Goal: Task Accomplishment & Management: Manage account settings

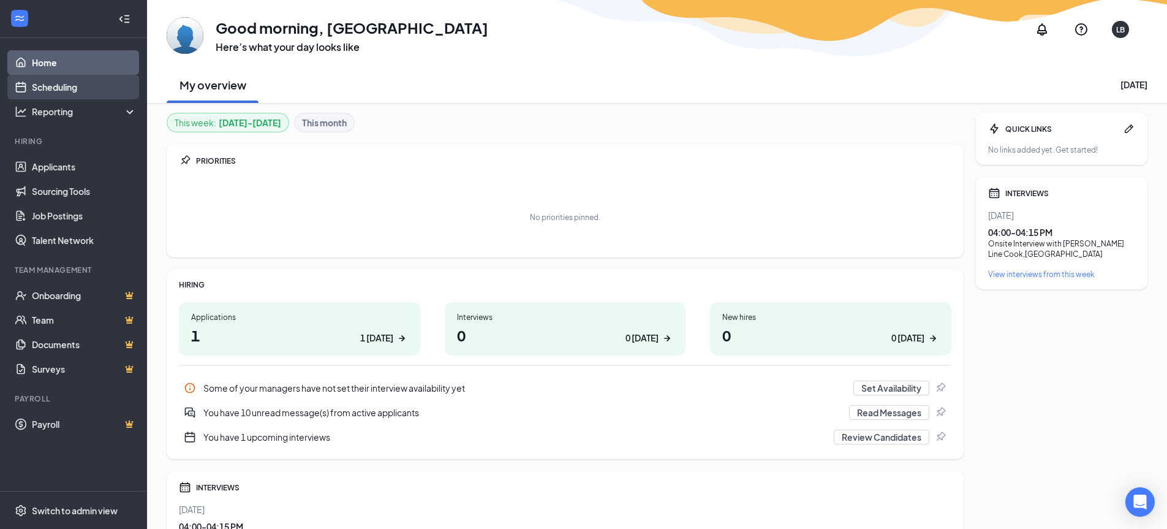
click at [61, 85] on link "Scheduling" at bounding box center [84, 87] width 105 height 24
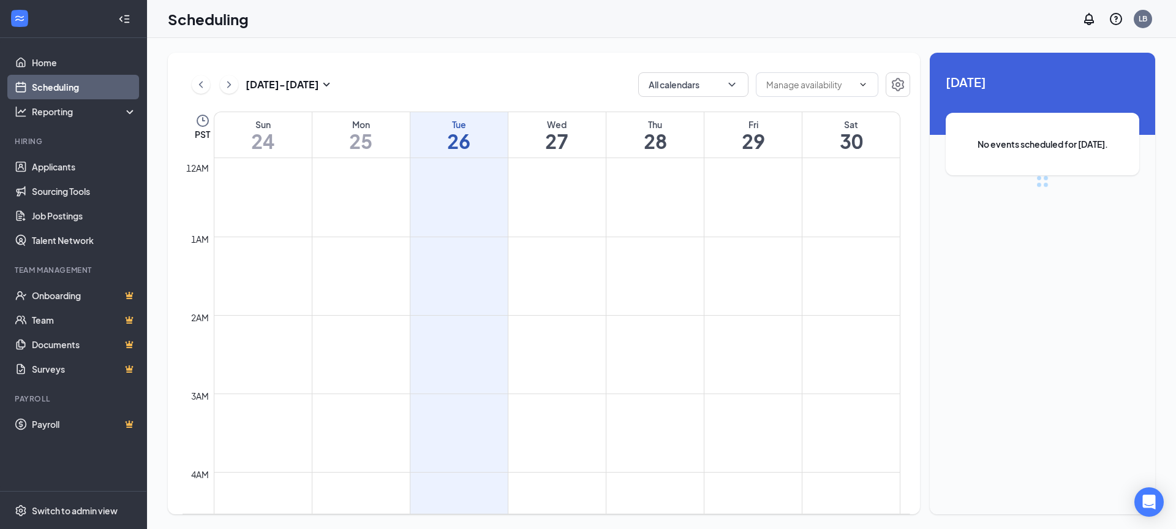
scroll to position [602, 0]
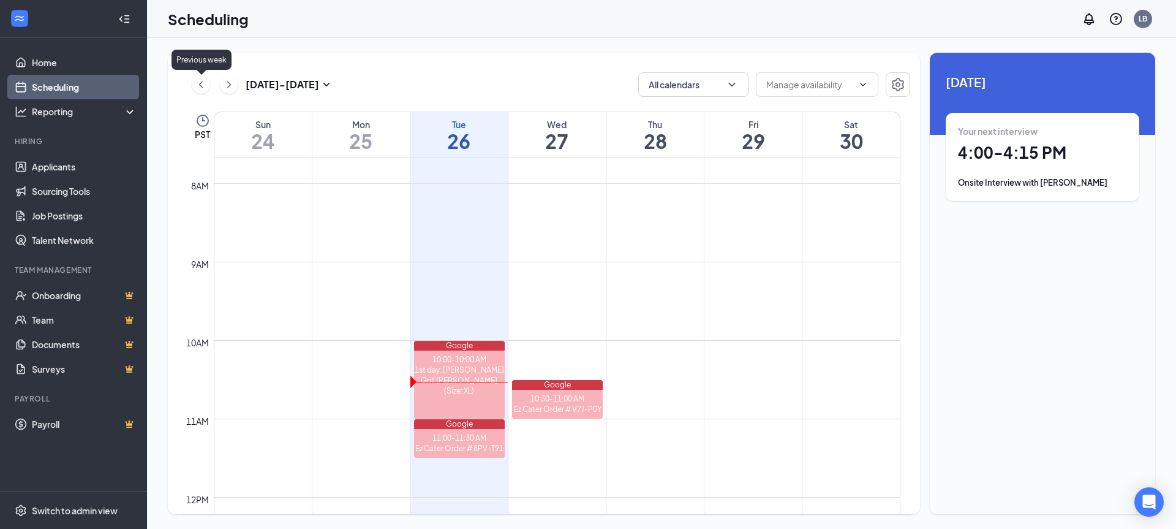
click at [200, 85] on icon "ChevronLeft" at bounding box center [201, 84] width 12 height 15
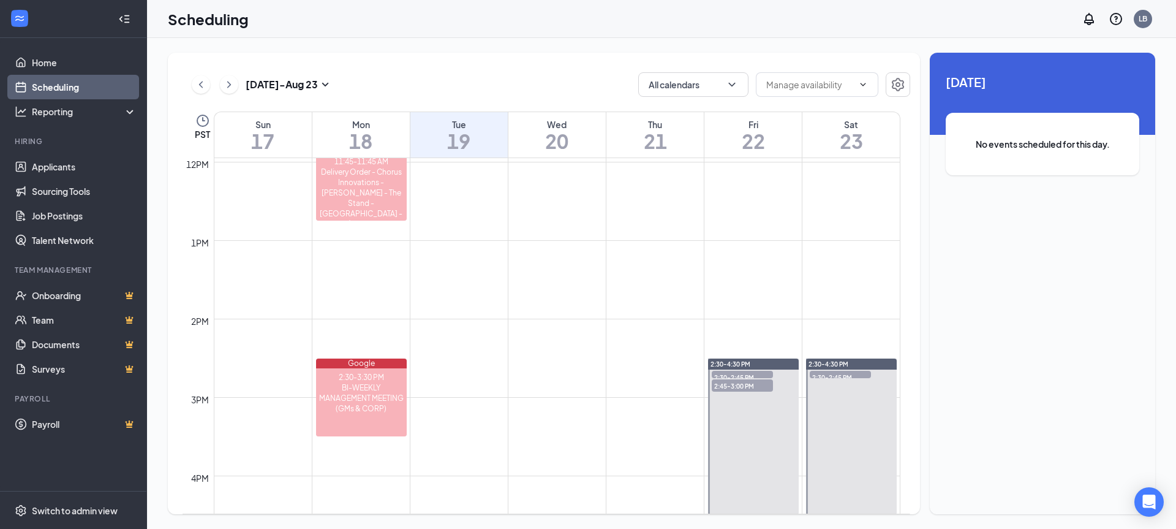
scroll to position [970, 0]
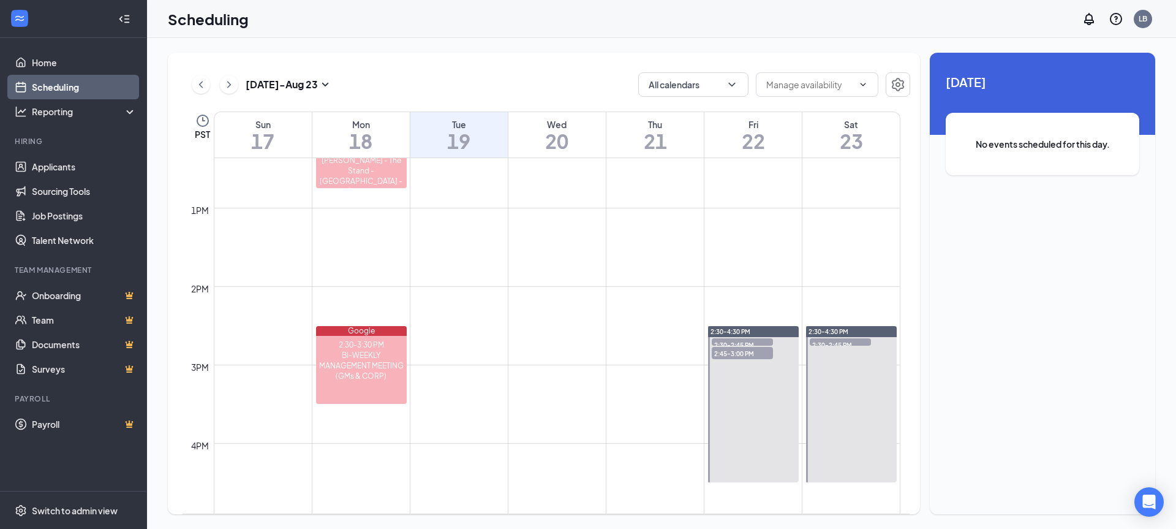
click at [837, 344] on span "2:30-2:45 PM" at bounding box center [840, 344] width 61 height 12
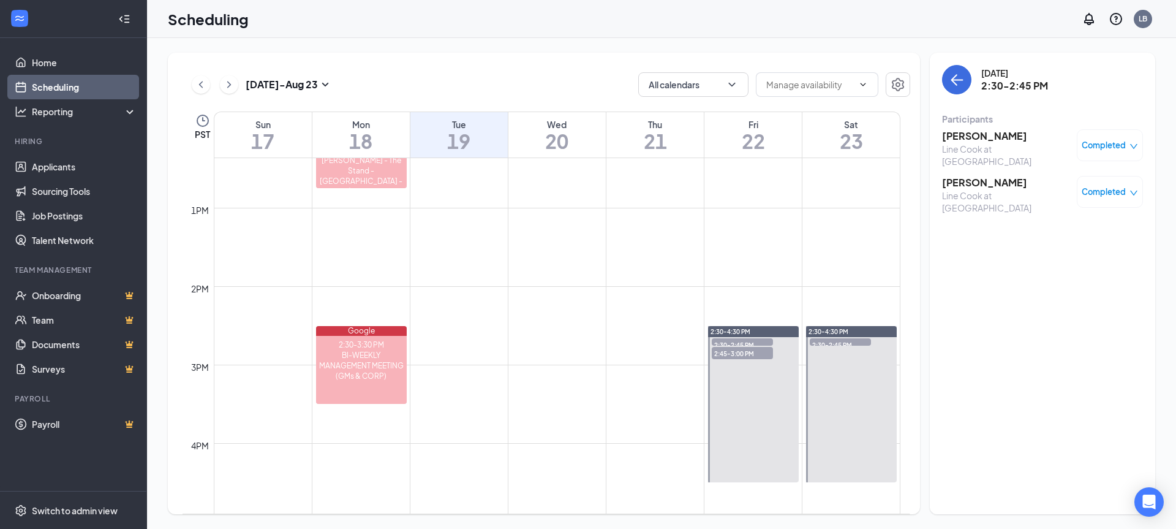
click at [836, 331] on span "2:30-4:30 PM" at bounding box center [828, 331] width 40 height 9
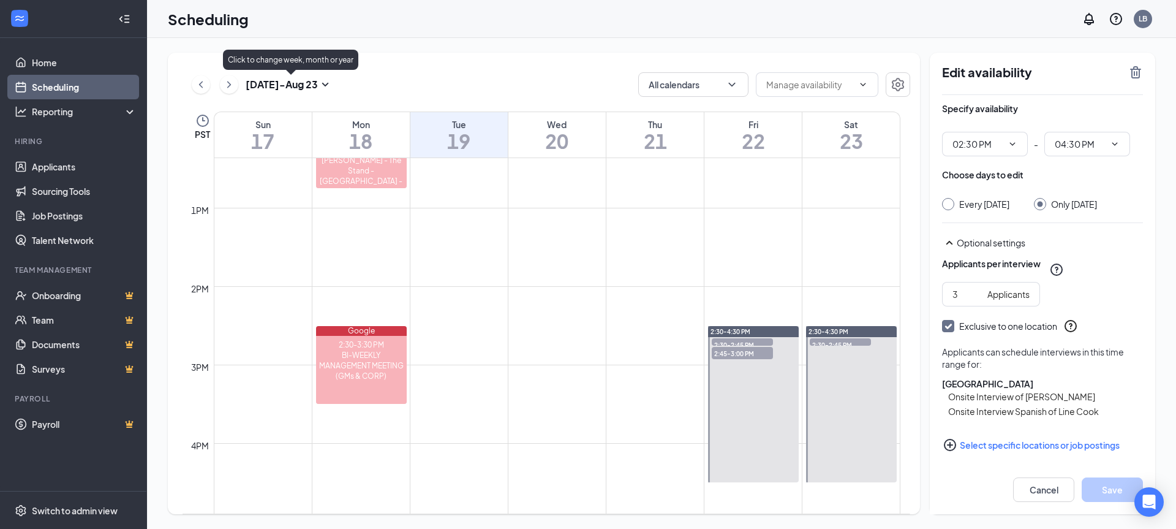
click at [329, 83] on icon "SmallChevronDown" at bounding box center [325, 84] width 15 height 15
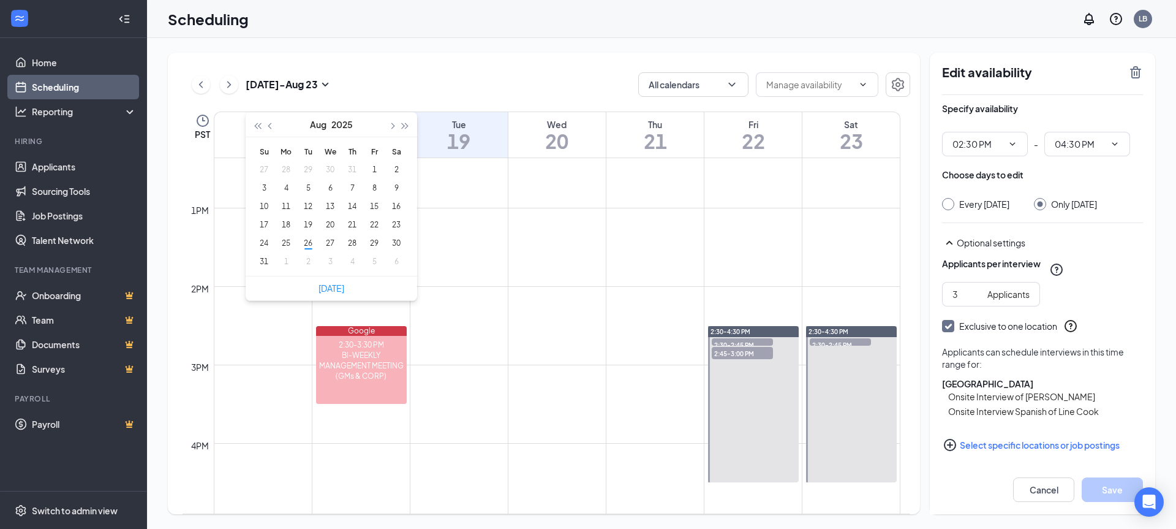
type input "[DATE]"
click at [261, 246] on div "24" at bounding box center [264, 243] width 15 height 15
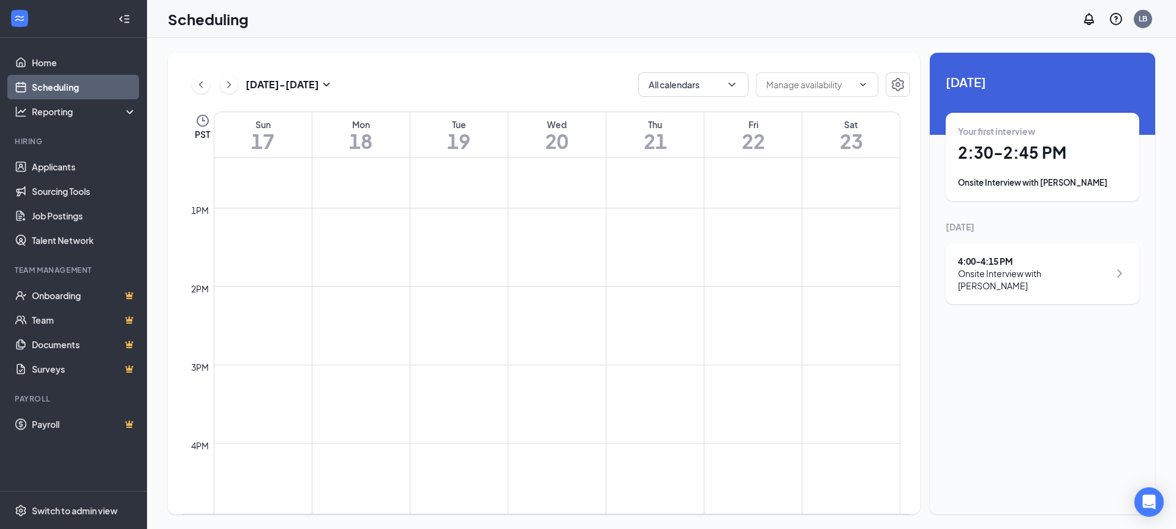
click at [989, 275] on div "Onsite Interview with [PERSON_NAME]" at bounding box center [1033, 279] width 151 height 24
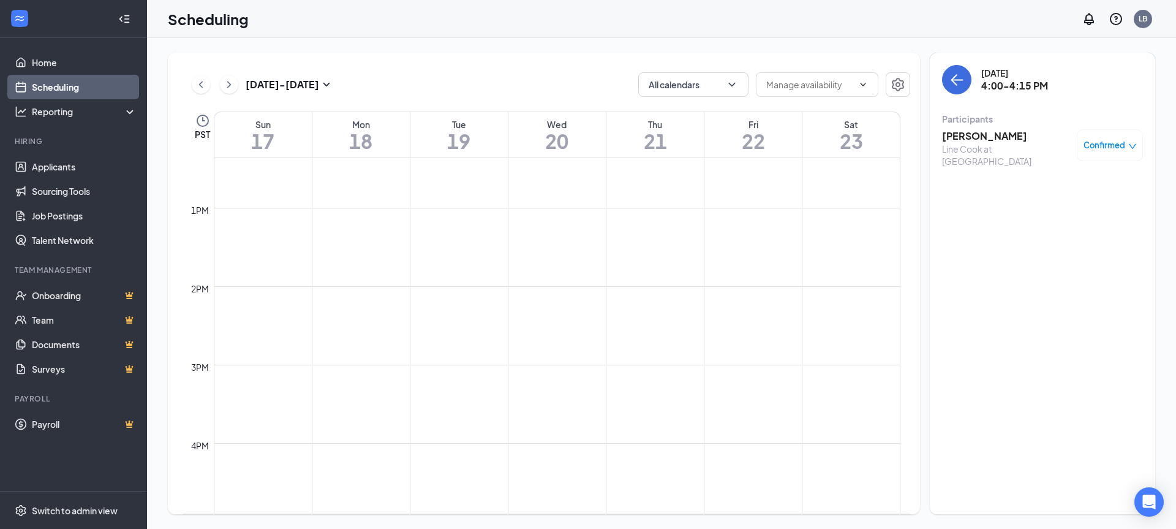
click at [1134, 147] on icon "down" at bounding box center [1132, 146] width 9 height 9
click at [1060, 205] on span "Mark complete" at bounding box center [1070, 205] width 61 height 13
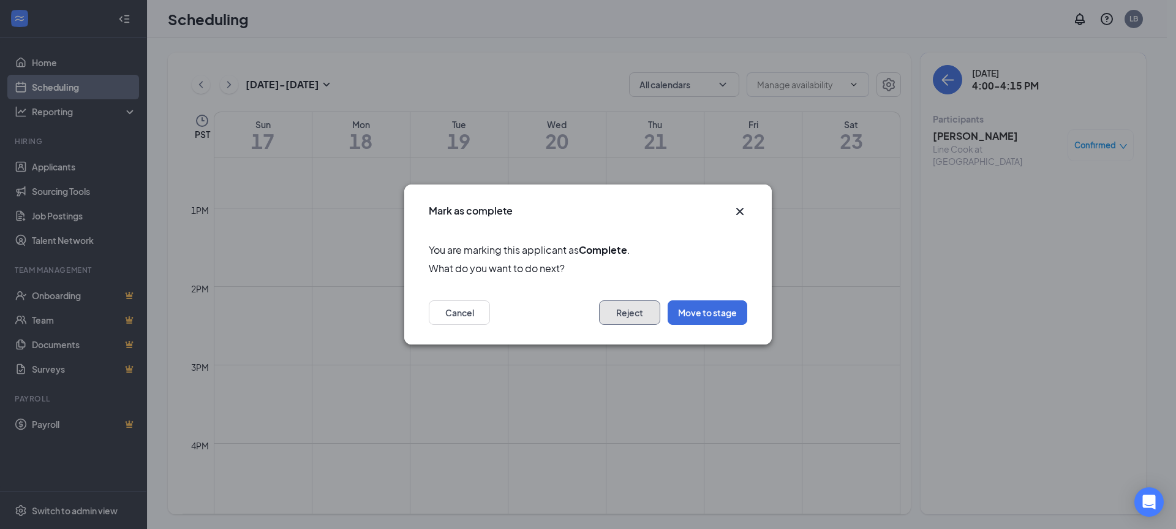
click at [625, 313] on button "Reject" at bounding box center [629, 312] width 61 height 24
